Goal: Communication & Community: Participate in discussion

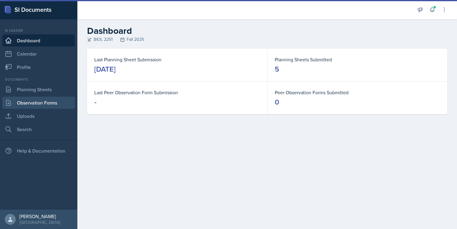
click at [39, 99] on link "Observation Forms" at bounding box center [38, 103] width 72 height 12
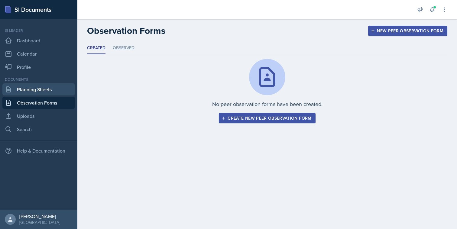
click at [52, 85] on link "Planning Sheets" at bounding box center [38, 89] width 72 height 12
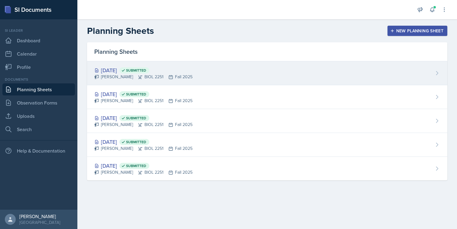
click at [204, 72] on div "[DATE] Submitted [PERSON_NAME] BIOL 2251 Fall 2025" at bounding box center [267, 73] width 360 height 24
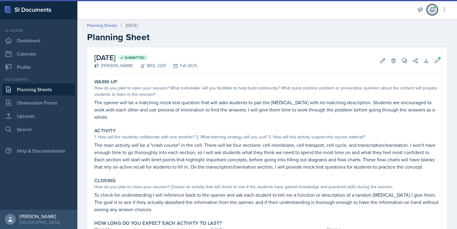
click at [431, 11] on icon at bounding box center [432, 10] width 4 height 5
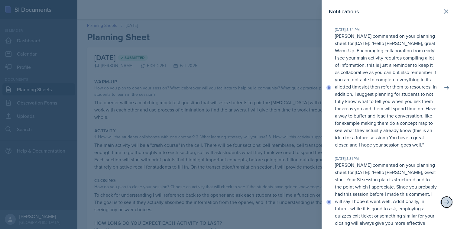
click at [448, 208] on button at bounding box center [446, 202] width 11 height 11
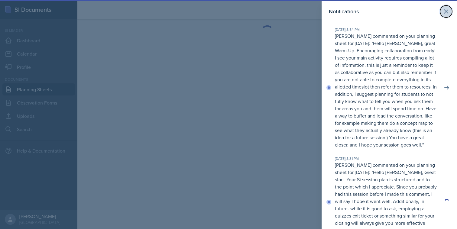
click at [449, 11] on button at bounding box center [446, 11] width 12 height 12
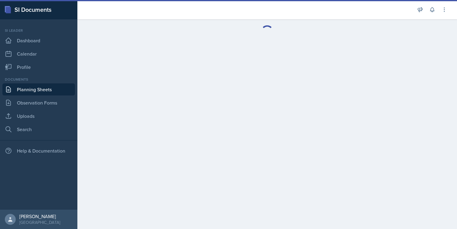
click at [16, 91] on link "Planning Sheets" at bounding box center [38, 89] width 72 height 12
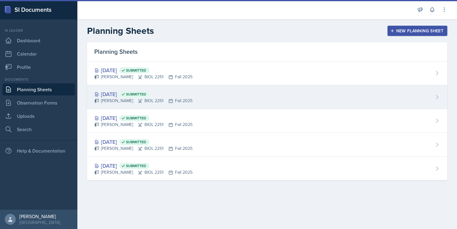
click at [176, 95] on div "[DATE] Submitted" at bounding box center [143, 94] width 98 height 8
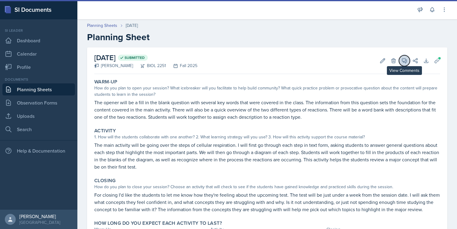
click at [405, 60] on icon at bounding box center [404, 61] width 5 height 5
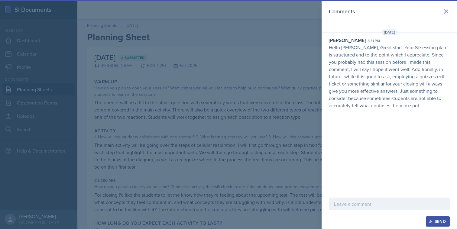
click at [384, 215] on div at bounding box center [389, 213] width 121 height 6
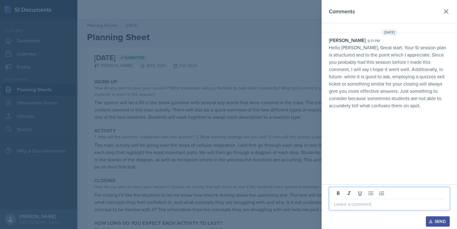
click at [384, 206] on p at bounding box center [389, 203] width 111 height 7
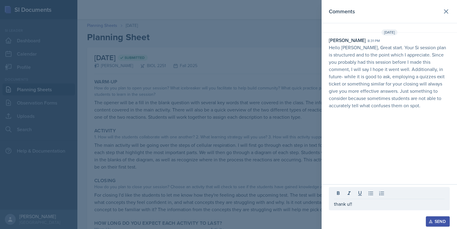
click at [428, 220] on button "Send" at bounding box center [438, 221] width 24 height 10
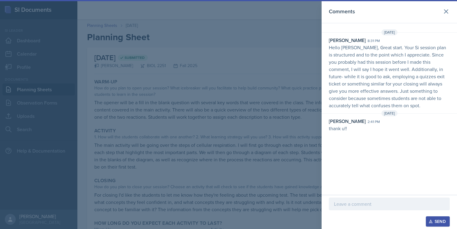
click at [238, 160] on div at bounding box center [228, 114] width 457 height 229
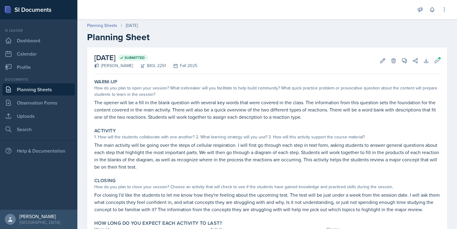
click at [60, 88] on link "Planning Sheets" at bounding box center [38, 89] width 72 height 12
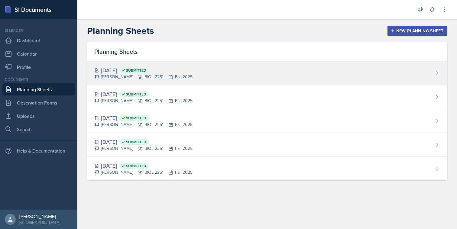
click at [149, 73] on span "Submitted" at bounding box center [134, 70] width 30 height 6
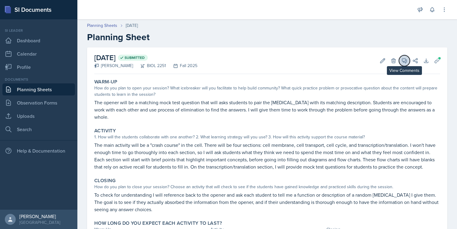
click at [407, 60] on button "View Comments" at bounding box center [404, 60] width 11 height 11
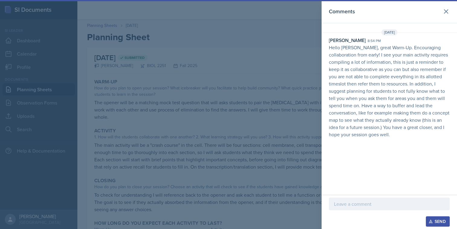
click at [399, 198] on div at bounding box center [389, 204] width 121 height 13
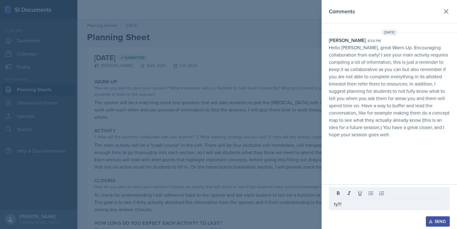
click at [444, 222] on div "Send" at bounding box center [438, 221] width 16 height 5
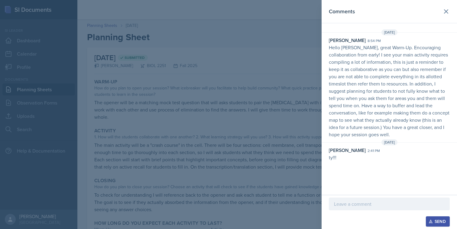
click at [299, 149] on div at bounding box center [228, 114] width 457 height 229
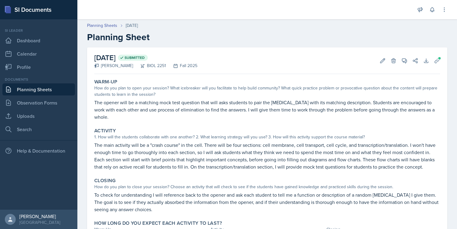
scroll to position [29, 0]
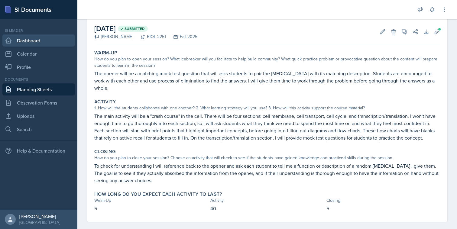
click at [44, 39] on link "Dashboard" at bounding box center [38, 40] width 72 height 12
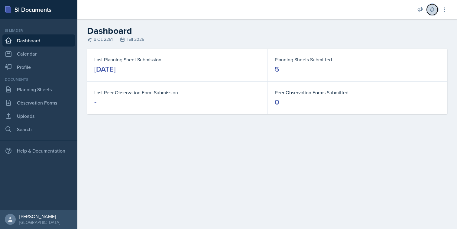
click at [433, 11] on icon at bounding box center [432, 10] width 4 height 5
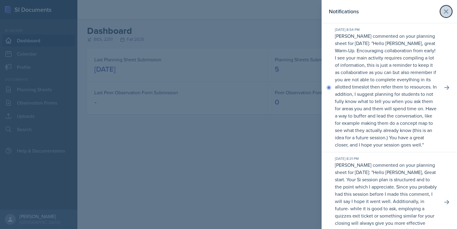
click at [445, 11] on icon at bounding box center [446, 12] width 4 height 4
